Goal: Task Accomplishment & Management: Complete application form

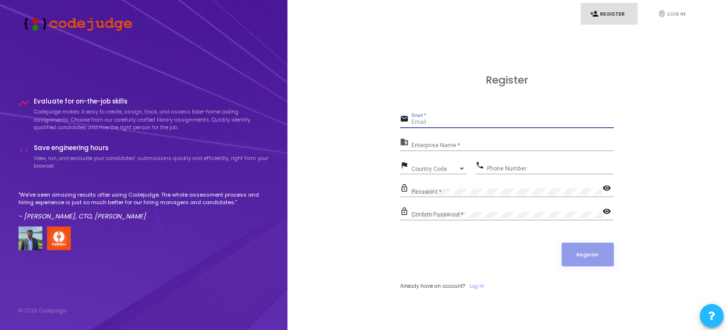
click at [455, 121] on input "Email *" at bounding box center [512, 122] width 202 height 7
type input "[EMAIL_ADDRESS][DOMAIN_NAME]"
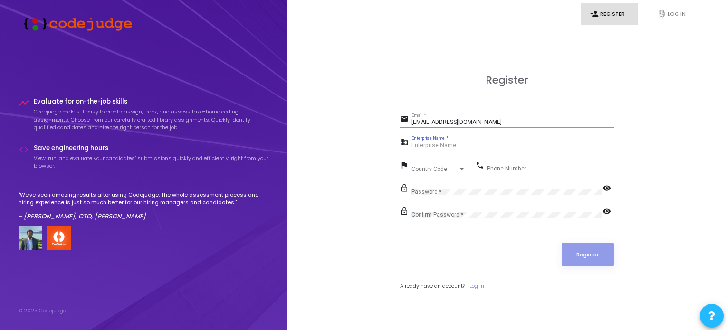
click at [484, 144] on input "Enterprise Name *" at bounding box center [512, 145] width 202 height 7
click at [447, 146] on input "Enterprise Name *" at bounding box center [512, 145] width 202 height 7
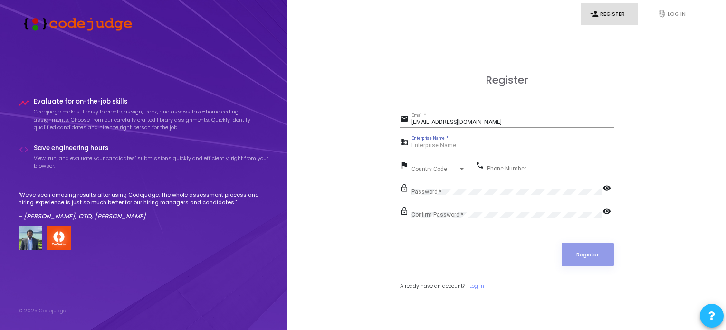
click at [447, 146] on input "Enterprise Name *" at bounding box center [512, 145] width 202 height 7
click at [443, 142] on input "Enterprise Name *" at bounding box center [512, 145] width 202 height 7
paste input "Payoneer - WFM"
type input "Payoneer - WFM"
click at [450, 169] on div "Country Code" at bounding box center [434, 169] width 47 height 6
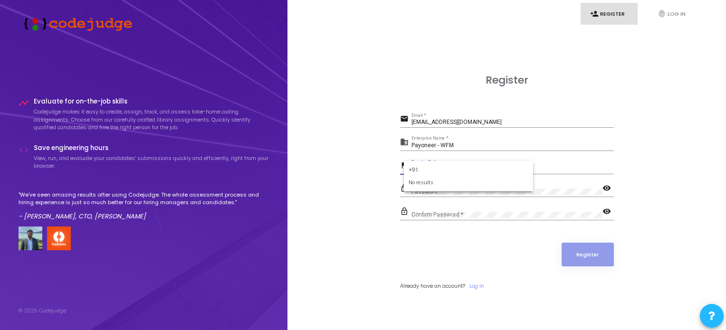
click at [449, 169] on input "+91" at bounding box center [468, 170] width 120 height 9
type input "+"
type input "indi"
click at [532, 167] on input "Phone Number" at bounding box center [550, 168] width 126 height 7
type input "8756823604"
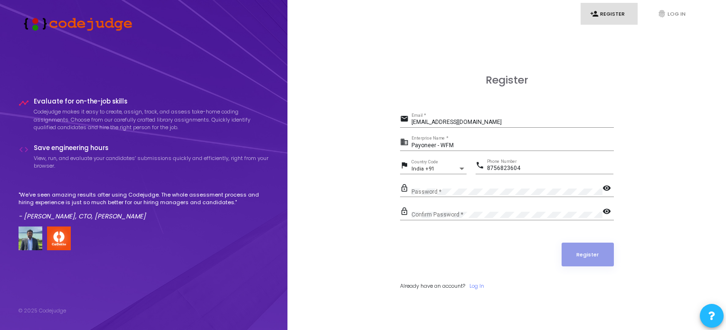
click at [503, 185] on div "Password *" at bounding box center [506, 189] width 191 height 15
click at [487, 208] on div "Confirm Password *" at bounding box center [506, 213] width 191 height 15
click at [604, 212] on mat-icon "visibility" at bounding box center [607, 212] width 11 height 11
click at [606, 192] on mat-icon "visibility" at bounding box center [607, 188] width 11 height 11
click at [596, 251] on button "Register" at bounding box center [587, 255] width 52 height 24
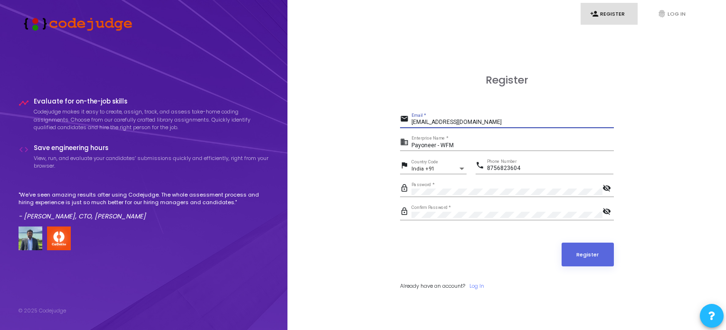
click at [498, 125] on input "[EMAIL_ADDRESS][DOMAIN_NAME]" at bounding box center [512, 122] width 202 height 7
click at [577, 254] on button "Register" at bounding box center [587, 255] width 52 height 24
